Goal: Book appointment/travel/reservation

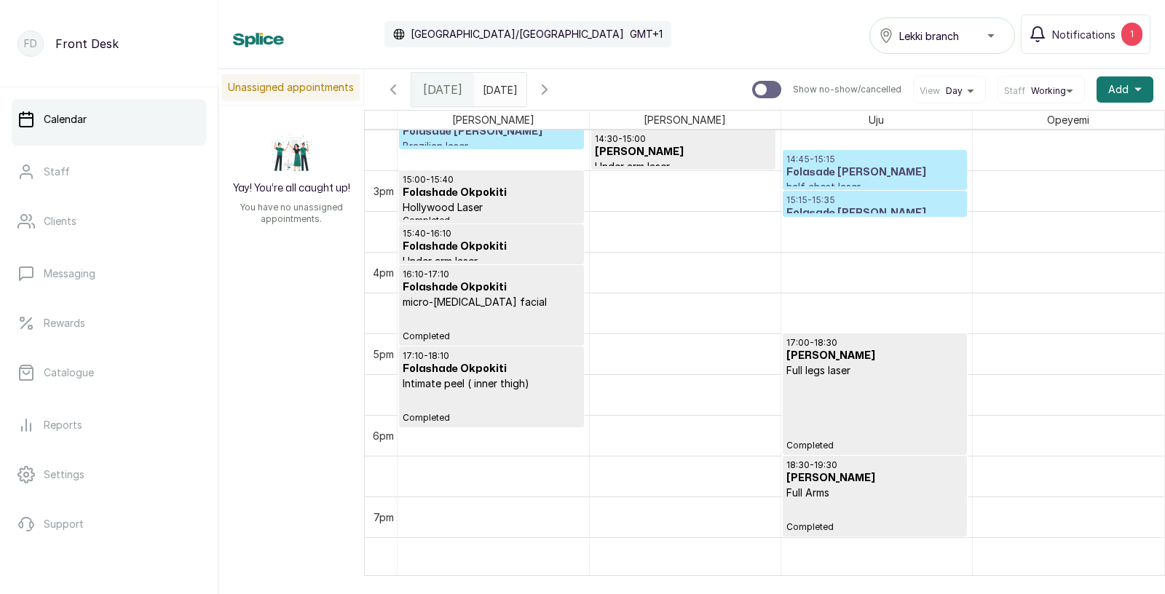
scroll to position [1210, 0]
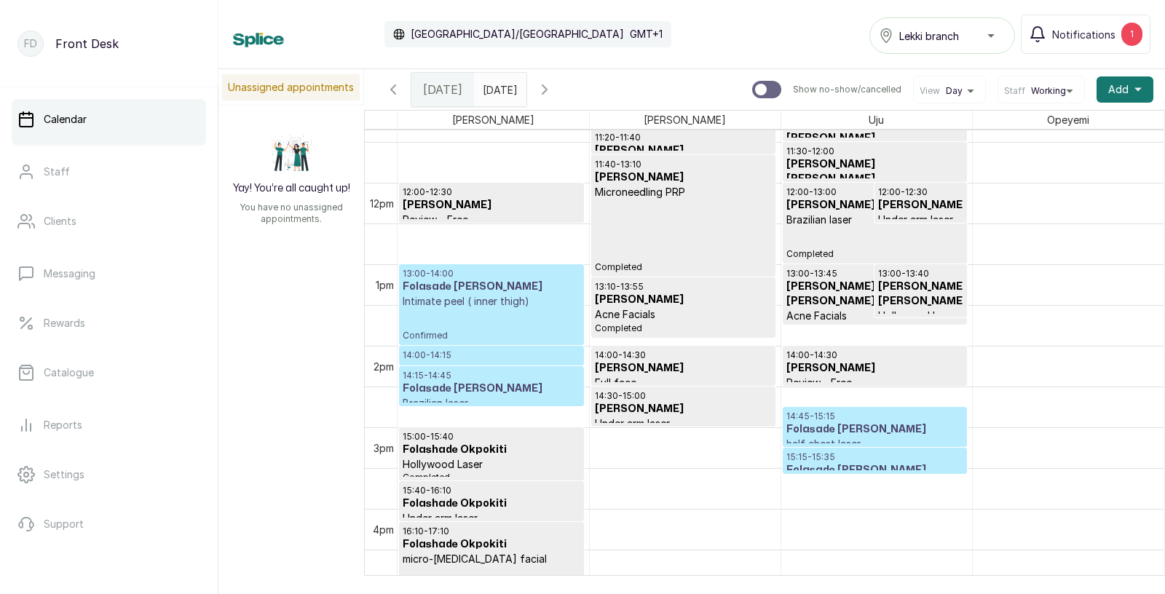
click at [498, 90] on input "text" at bounding box center [486, 86] width 23 height 25
type input "dd/MM/yyyy"
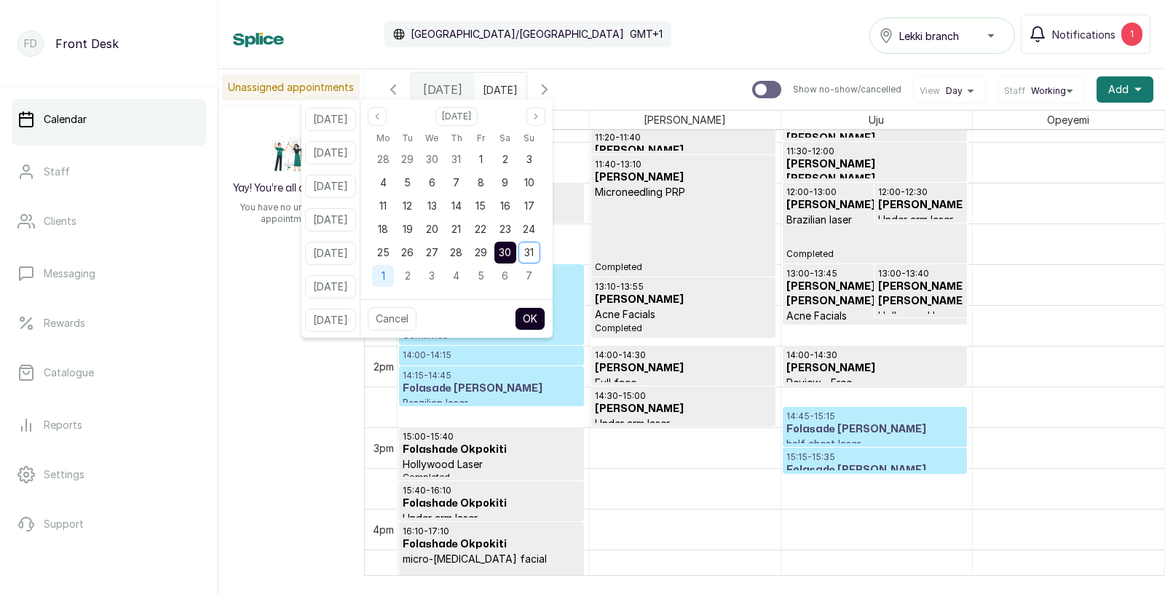
click at [394, 277] on div "1" at bounding box center [383, 276] width 22 height 22
click at [545, 322] on button "OK" at bounding box center [530, 318] width 31 height 23
type input "[DATE]"
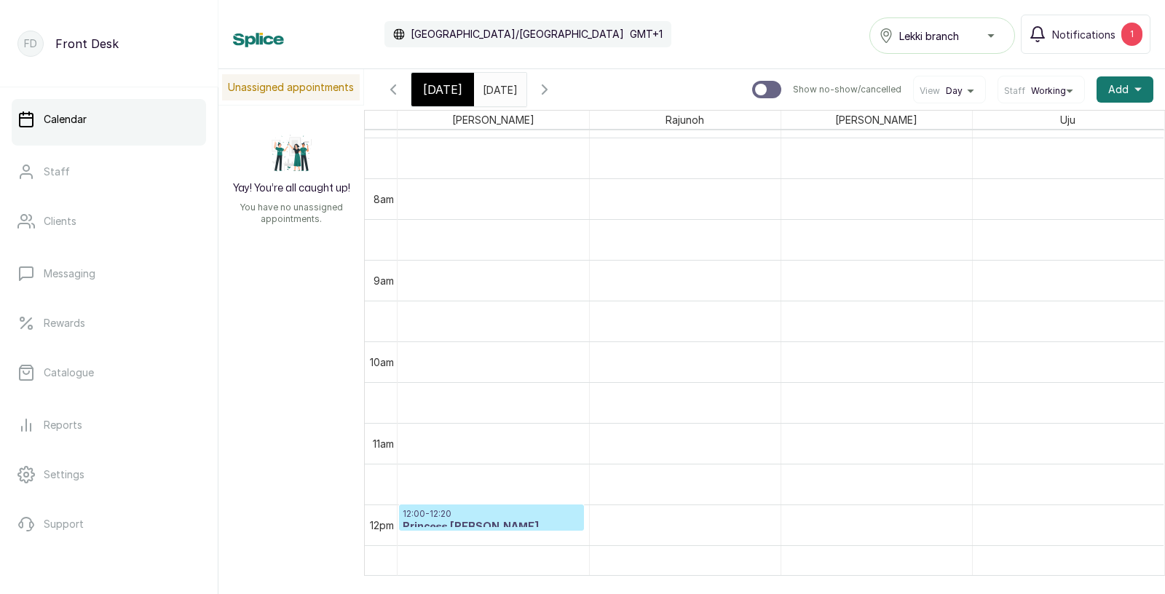
click at [498, 90] on input "[DATE]" at bounding box center [486, 86] width 23 height 25
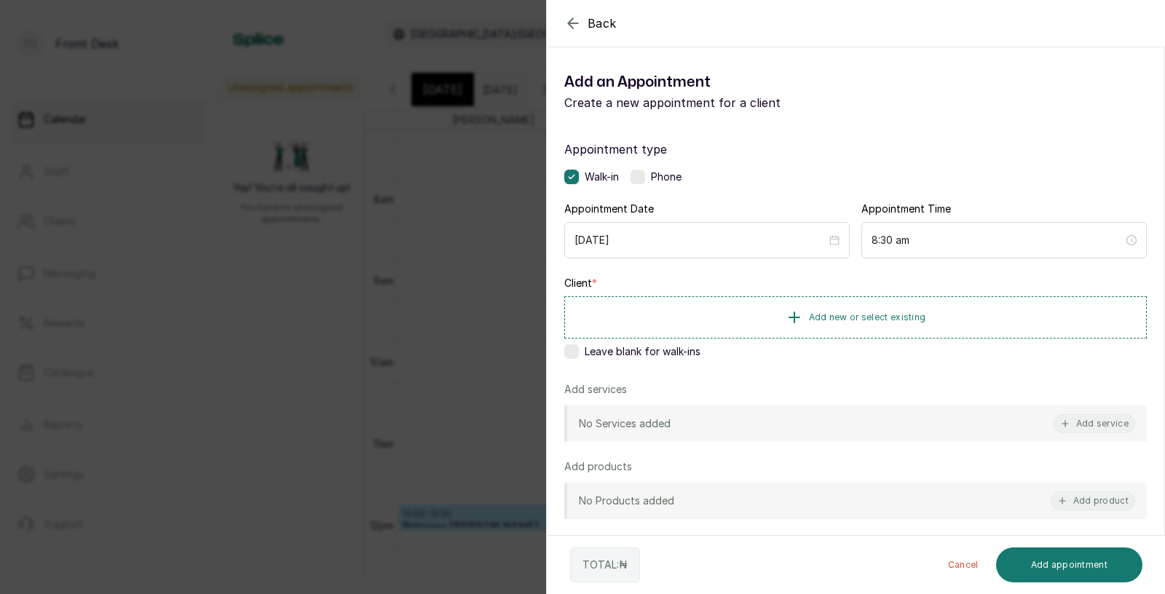
click at [184, 277] on div "Back Add Appointment Add an Appointment Create a new appointment for a client A…" at bounding box center [582, 297] width 1165 height 594
